Goal: Task Accomplishment & Management: Use online tool/utility

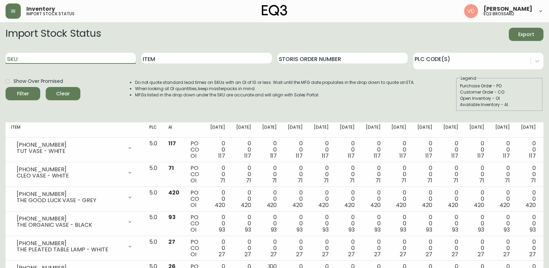
drag, startPoint x: 74, startPoint y: 57, endPoint x: 0, endPoint y: 76, distance: 76.3
paste input "[PHONE_NUMBER]"
click at [6, 87] on button "Filter" at bounding box center [23, 93] width 35 height 13
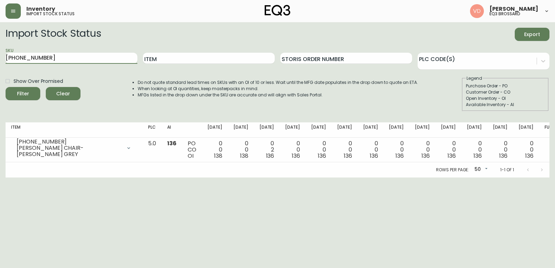
drag, startPoint x: 80, startPoint y: 56, endPoint x: 0, endPoint y: 60, distance: 80.5
click at [0, 60] on main "Import Stock Status Export SKU [PHONE_NUMBER] Item Storis Order Number PLC Code…" at bounding box center [277, 99] width 555 height 155
paste input "74-1-A"
type input "3020-374-1-A"
click at [6, 87] on button "Filter" at bounding box center [23, 93] width 35 height 13
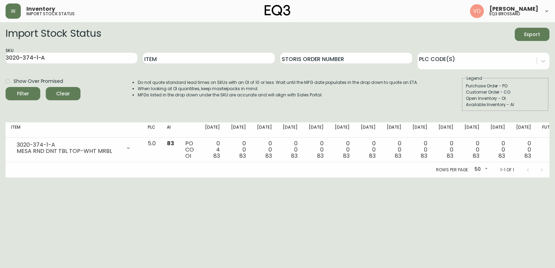
click at [477, 42] on form "Import Stock Status Export SKU 3020-374-1-A Item Storis Order Number PLC Code(s…" at bounding box center [278, 70] width 544 height 84
